Goal: Task Accomplishment & Management: Complete application form

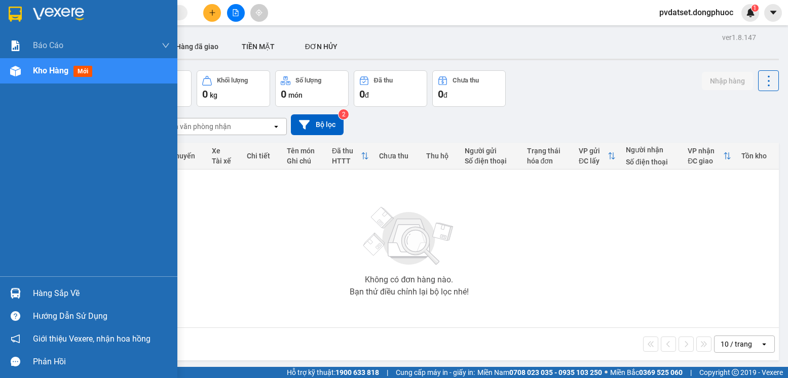
click at [15, 299] on div at bounding box center [16, 294] width 18 height 18
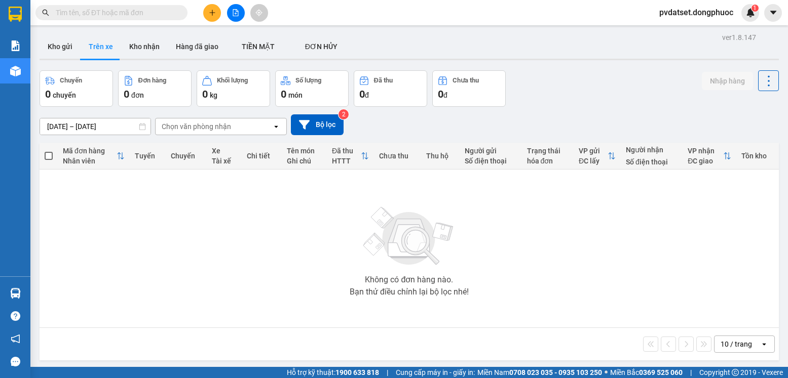
click at [43, 173] on section "Kết quả tìm kiếm ( 0 ) Bộ lọc Ngày tạo đơn gần nhất No Data pvdatset.dongphuoc …" at bounding box center [394, 189] width 788 height 378
click at [93, 51] on button "Trên xe" at bounding box center [101, 46] width 41 height 24
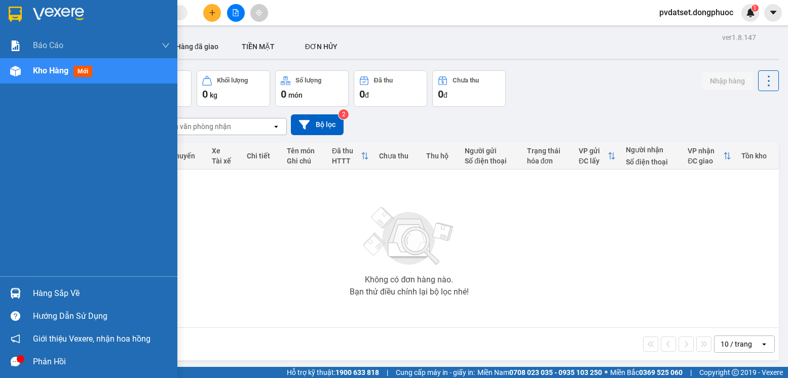
click at [17, 297] on img at bounding box center [15, 293] width 11 height 11
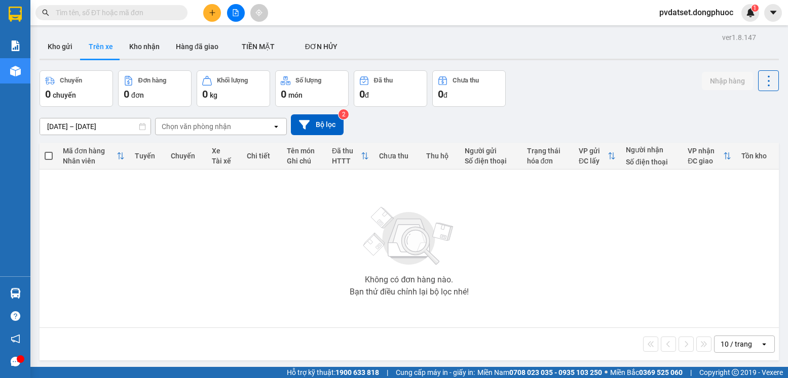
click at [30, 236] on section "Kết quả tìm kiếm ( 0 ) Bộ lọc Ngày tạo đơn gần nhất No Data pvdatset.dongphuoc …" at bounding box center [394, 189] width 788 height 378
click at [101, 52] on button "Trên xe" at bounding box center [101, 46] width 41 height 24
click at [134, 120] on input "[DATE] – [DATE]" at bounding box center [95, 127] width 110 height 16
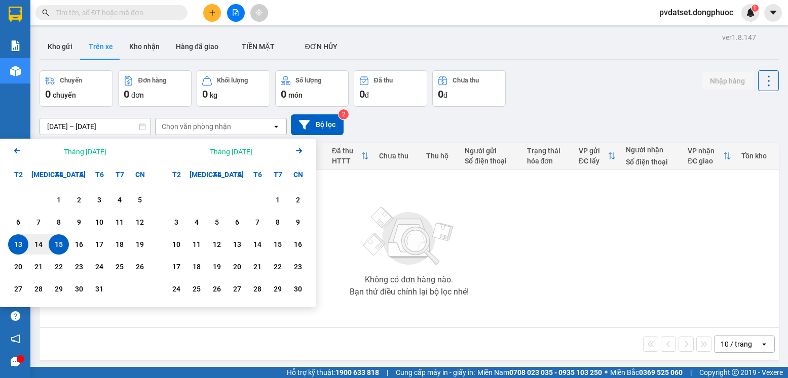
click at [60, 248] on div "15" at bounding box center [59, 245] width 14 height 12
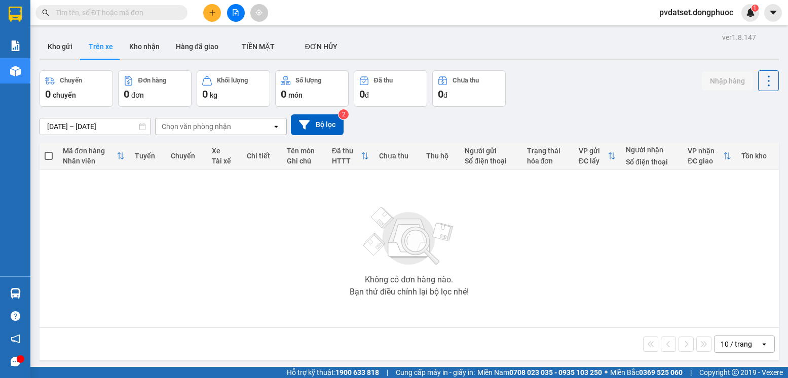
click at [189, 159] on div "Chuyến" at bounding box center [186, 156] width 31 height 8
click at [161, 50] on button "Kho nhận" at bounding box center [144, 46] width 47 height 24
type input "[DATE] – [DATE]"
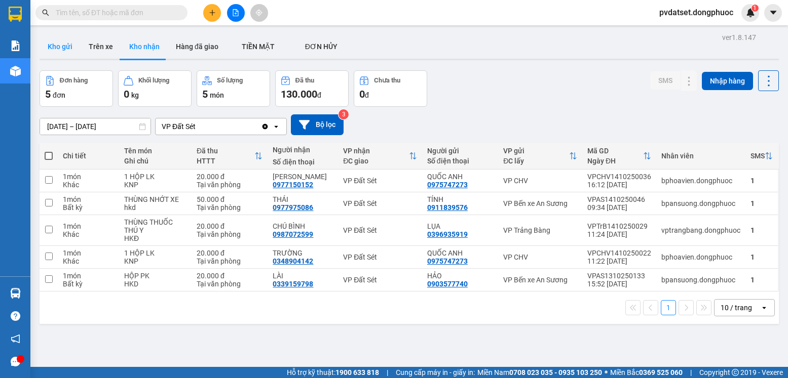
click at [50, 48] on button "Kho gửi" at bounding box center [60, 46] width 41 height 24
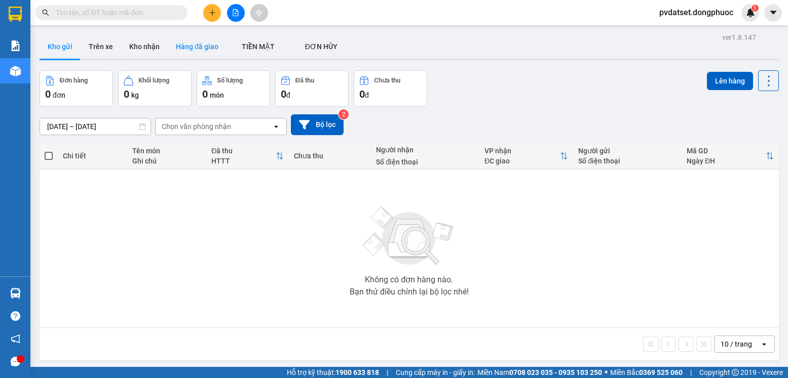
click at [208, 49] on button "Hàng đã giao" at bounding box center [197, 46] width 59 height 24
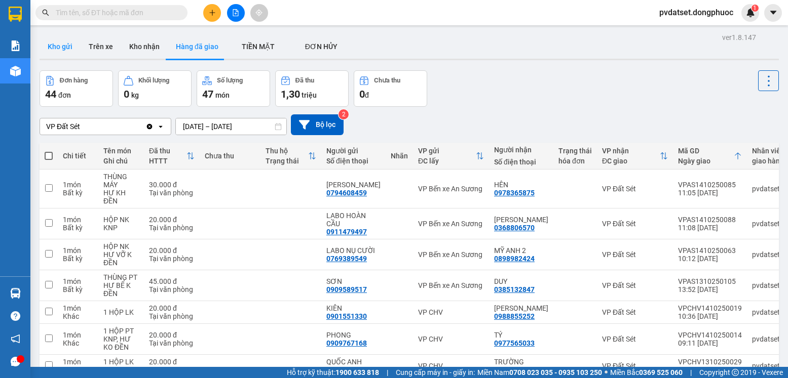
click at [65, 47] on button "Kho gửi" at bounding box center [60, 46] width 41 height 24
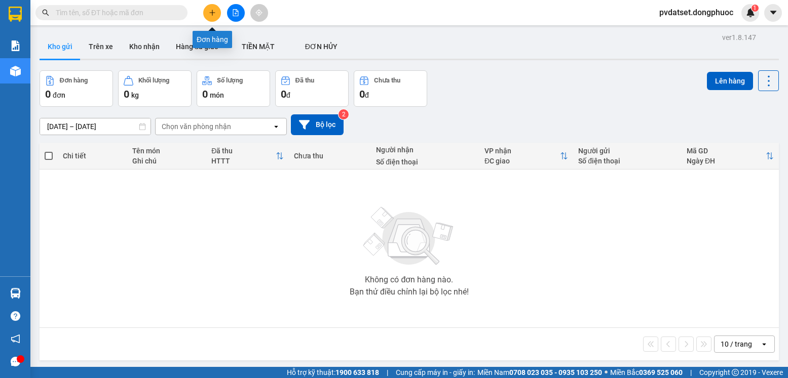
click at [206, 11] on button at bounding box center [212, 13] width 18 height 18
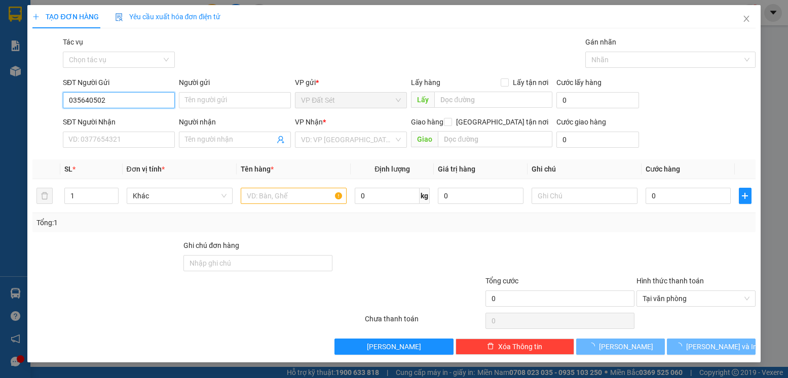
type input "0356405029"
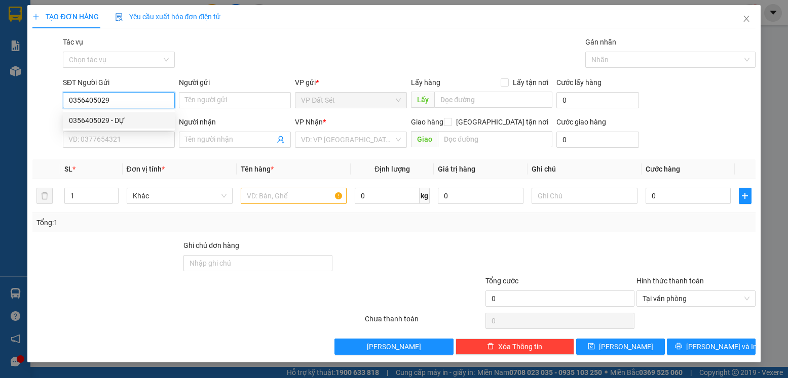
click at [132, 124] on div "0356405029 - DỰ" at bounding box center [119, 120] width 100 height 11
type input "DỰ"
type input "0354549695"
type input "TUYỀN"
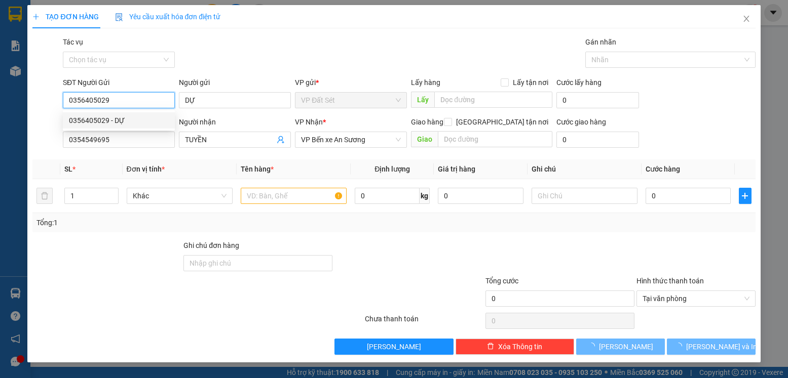
type input "50.000"
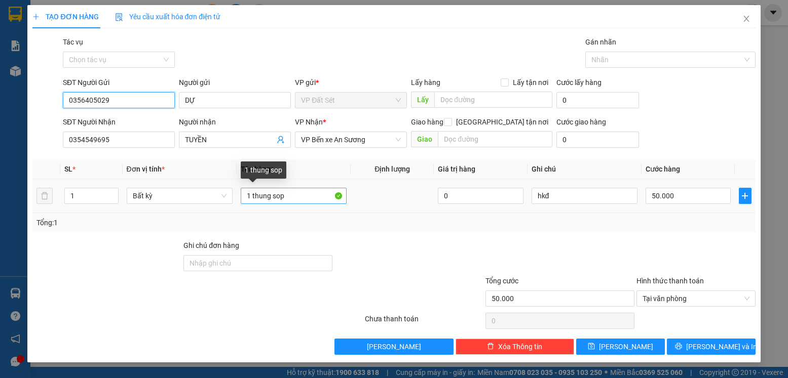
type input "0356405029"
click at [293, 203] on input "1 thung sop" at bounding box center [294, 196] width 106 height 16
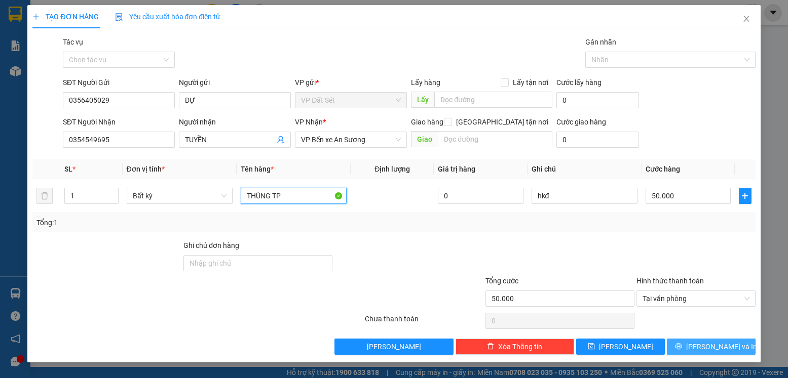
type input "THÙNG TP"
click at [690, 346] on button "[PERSON_NAME] và In" at bounding box center [711, 347] width 89 height 16
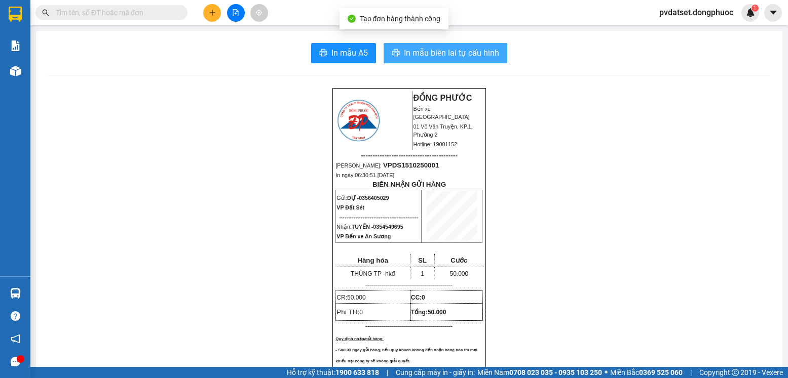
click at [430, 46] on button "In mẫu biên lai tự cấu hình" at bounding box center [445, 53] width 124 height 20
click at [383, 43] on button "In mẫu biên lai tự cấu hình" at bounding box center [445, 53] width 124 height 20
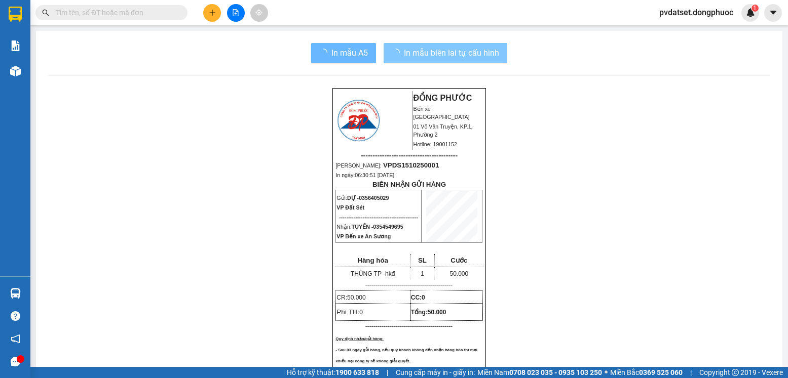
scroll to position [133, 0]
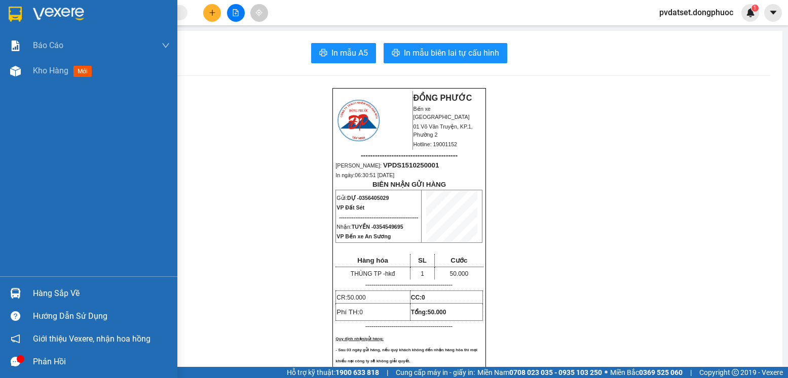
click at [26, 301] on div "Hàng sắp về" at bounding box center [88, 293] width 177 height 23
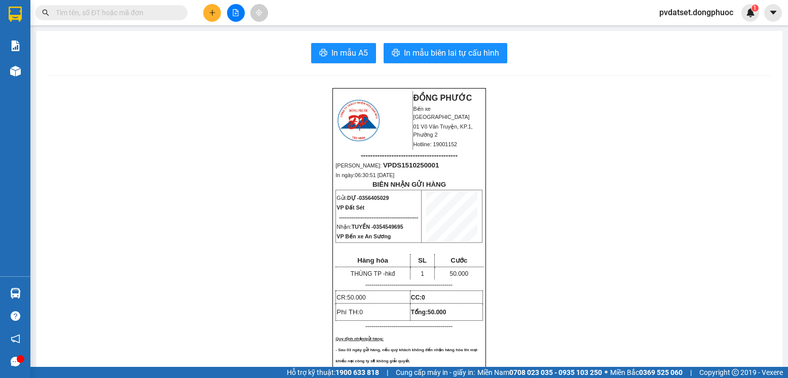
click at [103, 195] on section "Kết quả tìm kiếm ( 0 ) Bộ lọc Ngày tạo đơn gần nhất No Data pvdatset.dongphuoc …" at bounding box center [394, 189] width 788 height 378
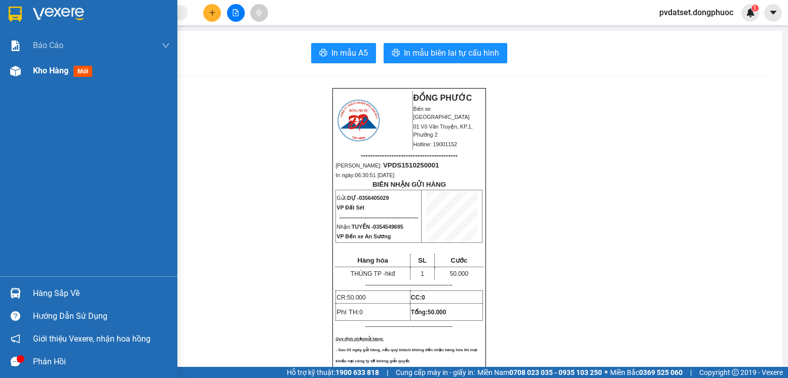
click at [13, 63] on div at bounding box center [16, 71] width 18 height 18
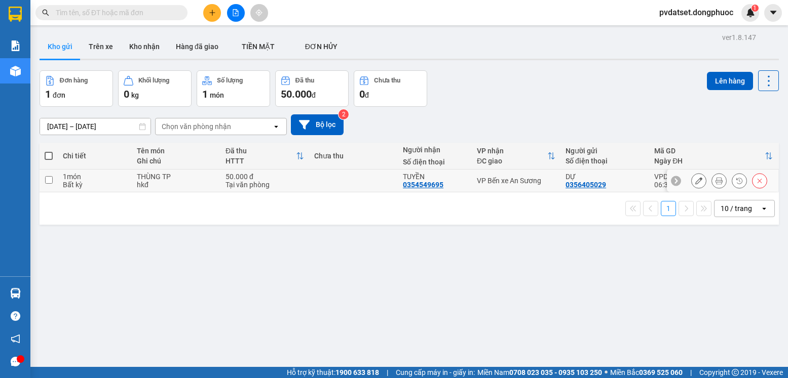
click at [86, 183] on div "Bất kỳ" at bounding box center [95, 185] width 64 height 8
checkbox input "true"
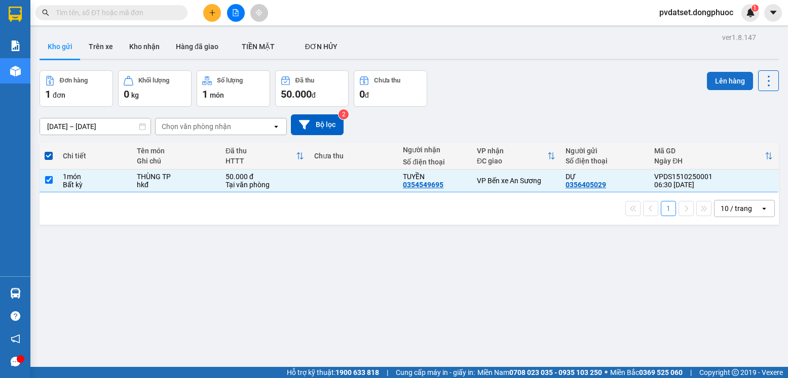
click at [729, 75] on button "Lên hàng" at bounding box center [730, 81] width 46 height 18
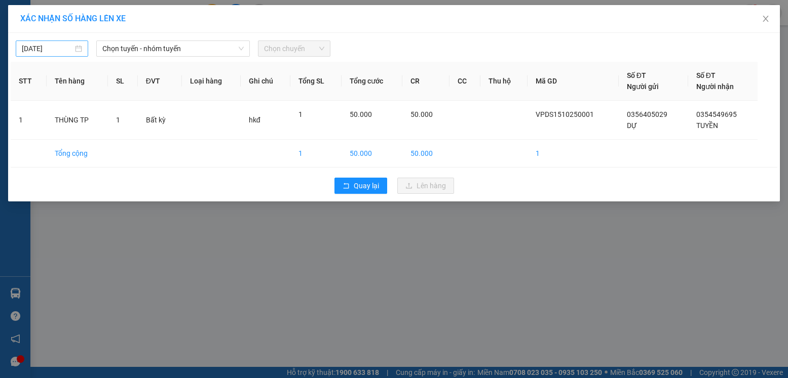
click at [74, 51] on div "[DATE]" at bounding box center [52, 48] width 60 height 11
type input "[DATE]"
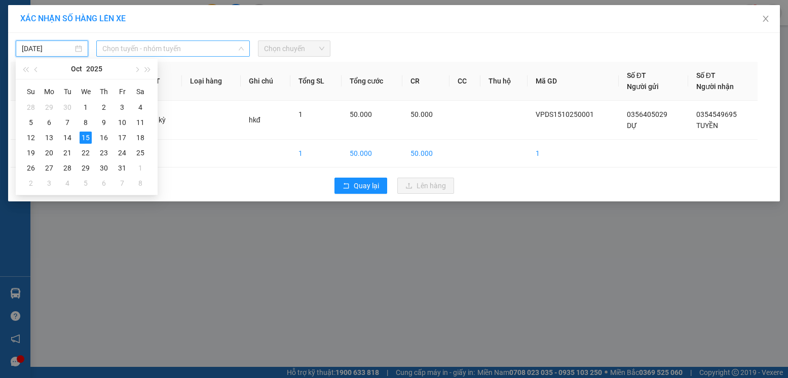
click at [167, 50] on span "Chọn tuyến - nhóm tuyến" at bounding box center [172, 48] width 141 height 15
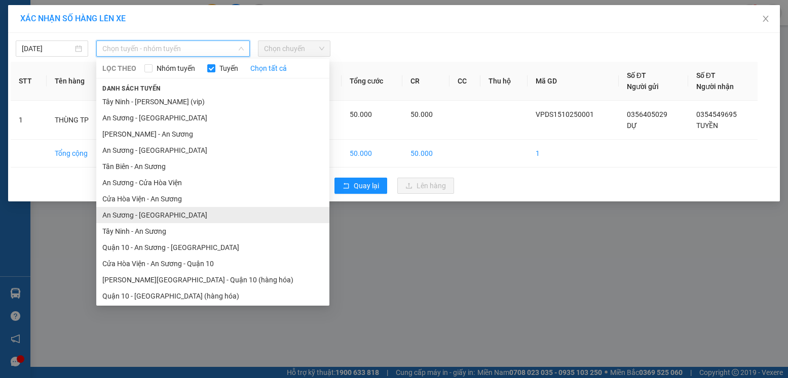
click at [143, 207] on li "An Sương - [GEOGRAPHIC_DATA]" at bounding box center [212, 215] width 233 height 16
click at [177, 50] on span "An Sương - [GEOGRAPHIC_DATA]" at bounding box center [172, 48] width 141 height 15
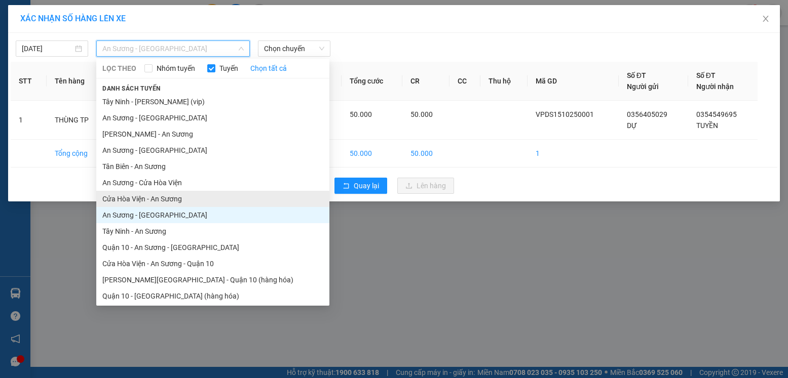
click at [150, 201] on li "Cửa Hòa Viện - An Sương" at bounding box center [212, 199] width 233 height 16
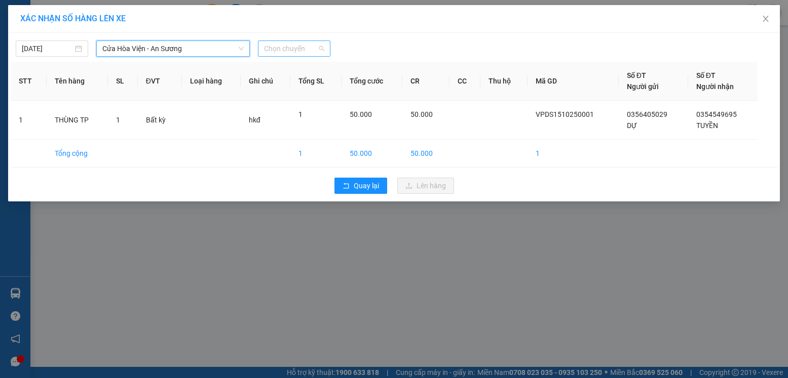
click at [291, 51] on span "Chọn chuyến" at bounding box center [294, 48] width 60 height 15
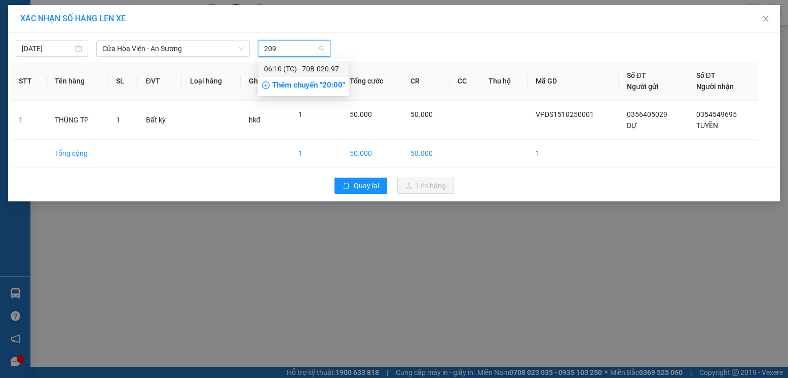
type input "2097"
click at [314, 64] on div "06:10 (TC) - 70B-020.97" at bounding box center [303, 68] width 79 height 11
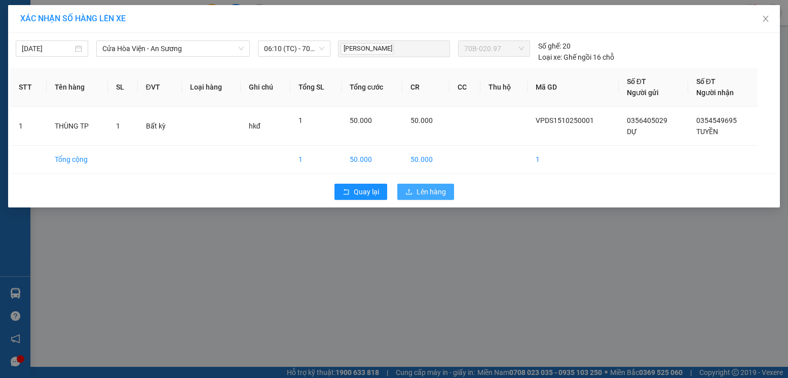
click at [419, 197] on span "Lên hàng" at bounding box center [430, 191] width 29 height 11
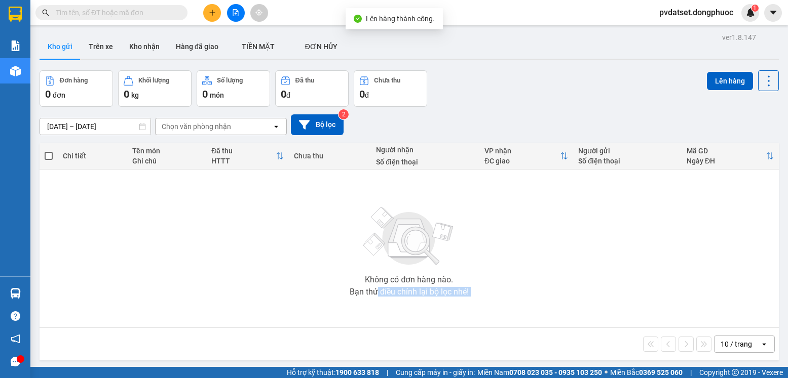
drag, startPoint x: 371, startPoint y: 327, endPoint x: 256, endPoint y: 328, distance: 115.0
click at [367, 329] on div "Chi tiết Tên món Ghi chú Đã thu HTTT Chưa thu Người nhận Số điện thoại VP nhận …" at bounding box center [409, 252] width 739 height 218
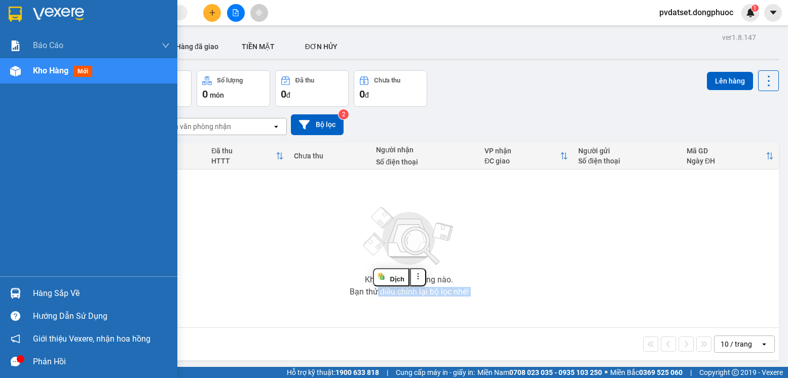
click at [18, 297] on img at bounding box center [15, 293] width 11 height 11
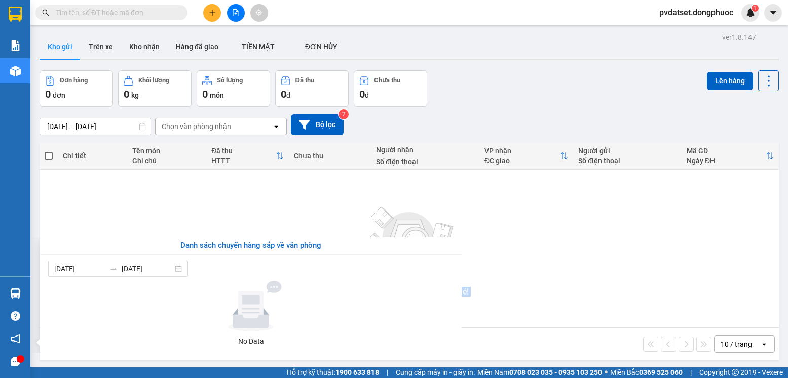
drag, startPoint x: 573, startPoint y: 255, endPoint x: 537, endPoint y: 261, distance: 36.5
click at [571, 256] on section "Kết quả tìm kiếm ( 0 ) Bộ lọc Ngày tạo đơn gần nhất No Data pvdatset.dongphuoc …" at bounding box center [394, 189] width 788 height 378
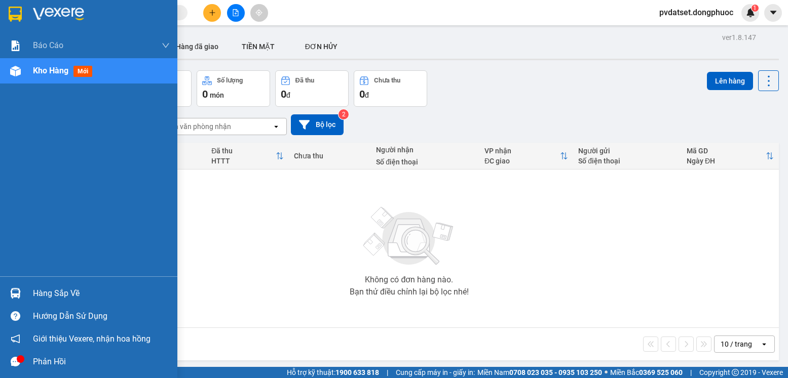
click at [0, 298] on div "Hàng sắp về" at bounding box center [88, 293] width 177 height 23
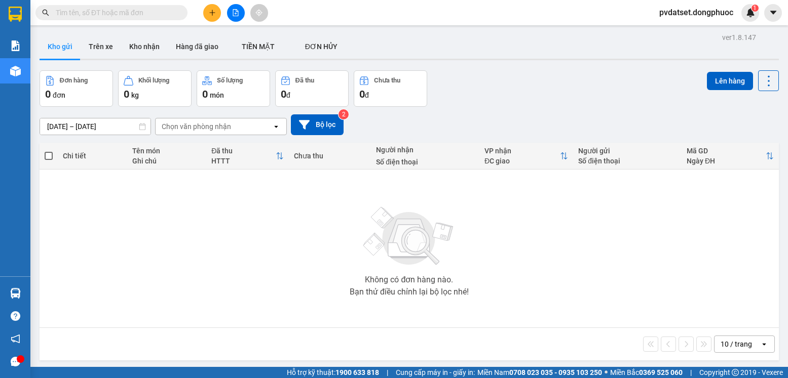
click at [188, 219] on section "Kết quả tìm kiếm ( 0 ) Bộ lọc Ngày tạo đơn gần nhất No Data pvdatset.dongphuoc …" at bounding box center [394, 189] width 788 height 378
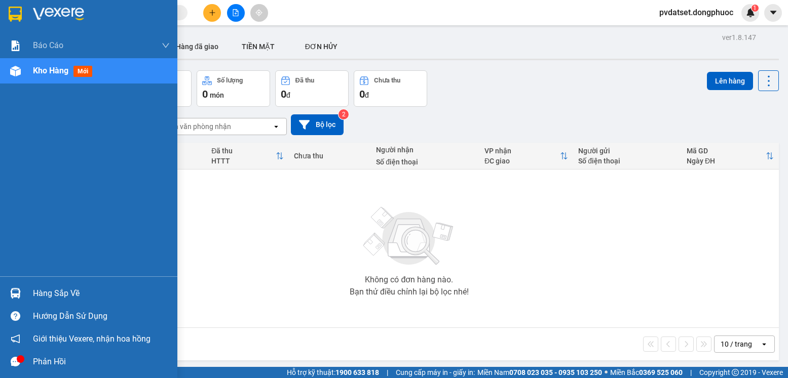
click at [3, 288] on div "Hàng sắp về" at bounding box center [88, 293] width 177 height 23
click at [58, 291] on div "Hàng sắp về" at bounding box center [101, 293] width 137 height 15
click at [0, 234] on div "Báo cáo Mẫu 1: Báo cáo dòng tiền Mẫu 1: Báo cáo dòng tiền theo nhân viên Mẫu 1:…" at bounding box center [88, 189] width 177 height 378
click at [5, 299] on div "Hàng sắp về" at bounding box center [88, 293] width 177 height 23
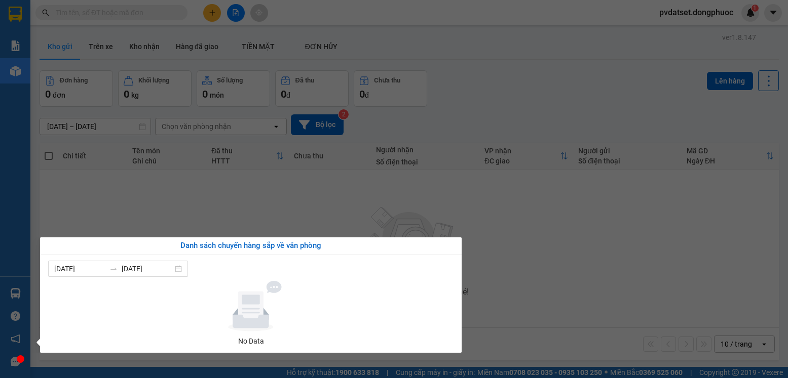
click at [0, 224] on div "Báo cáo Mẫu 1: Báo cáo dòng tiền Mẫu 1: Báo cáo dòng tiền theo nhân viên Mẫu 1:…" at bounding box center [15, 189] width 30 height 378
